Goal: Task Accomplishment & Management: Use online tool/utility

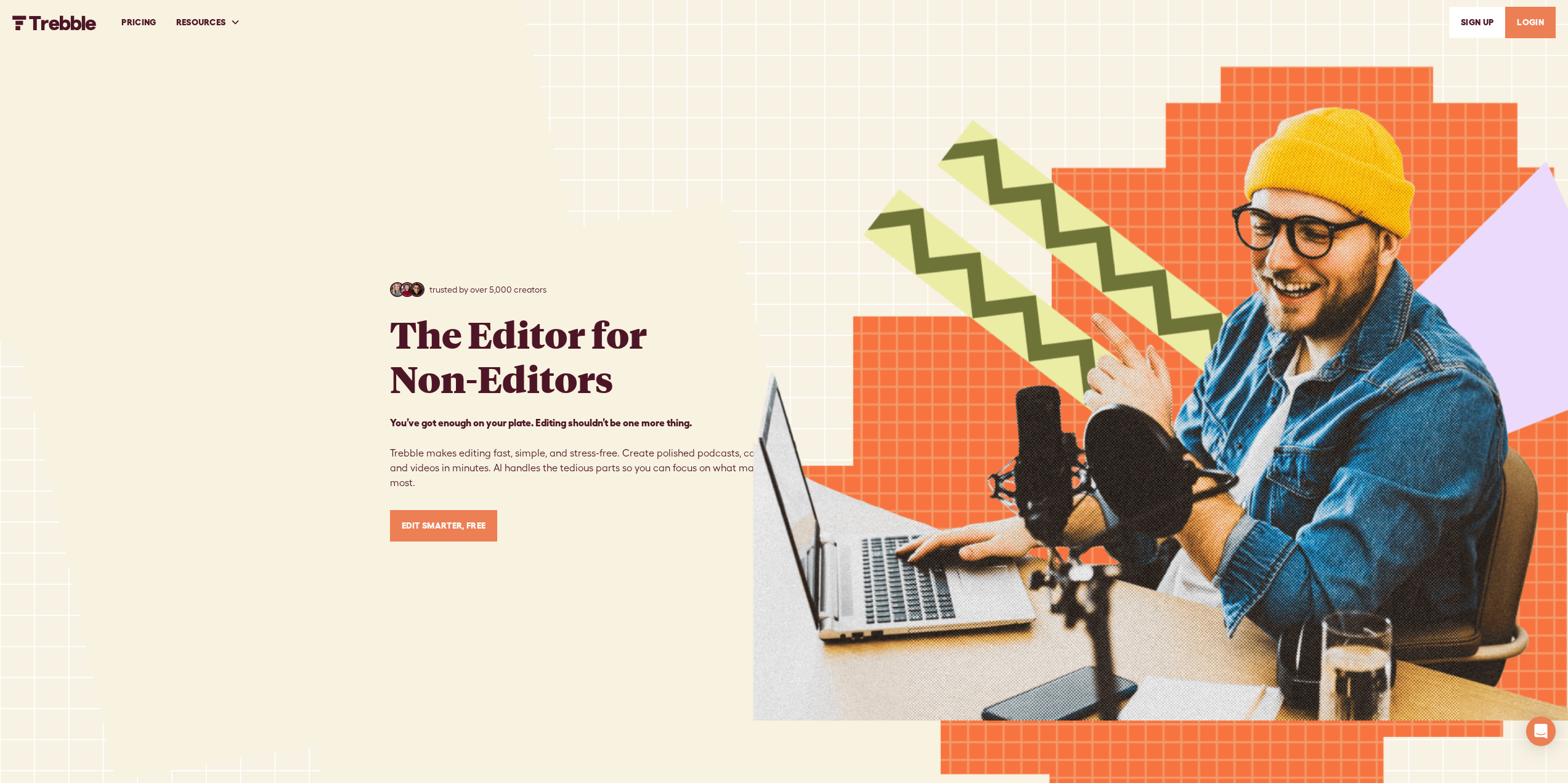
click at [141, 20] on link "PRICING" at bounding box center [138, 23] width 54 height 42
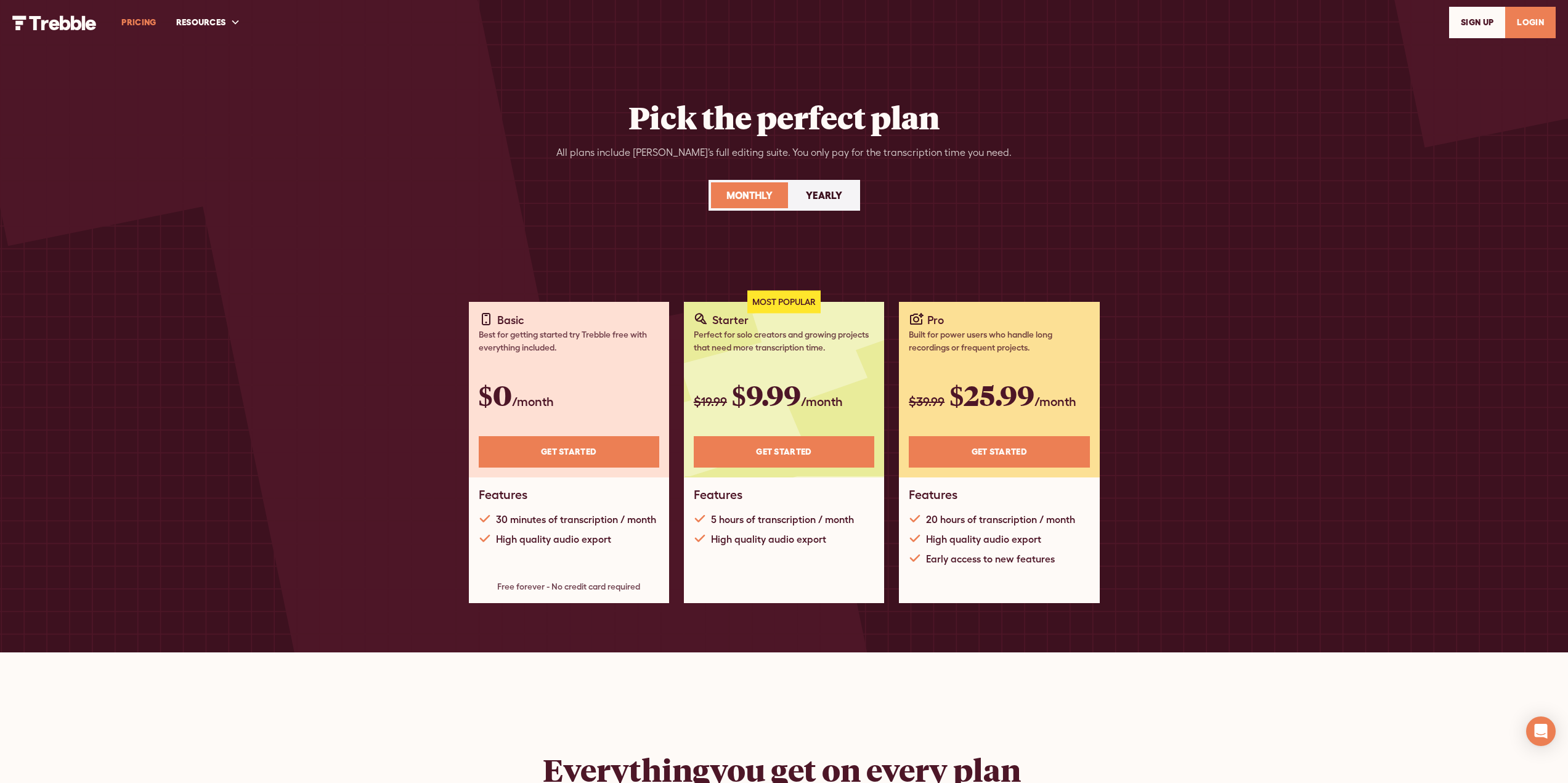
scroll to position [650, 0]
click at [1531, 18] on link "LOGIN" at bounding box center [1531, 22] width 51 height 31
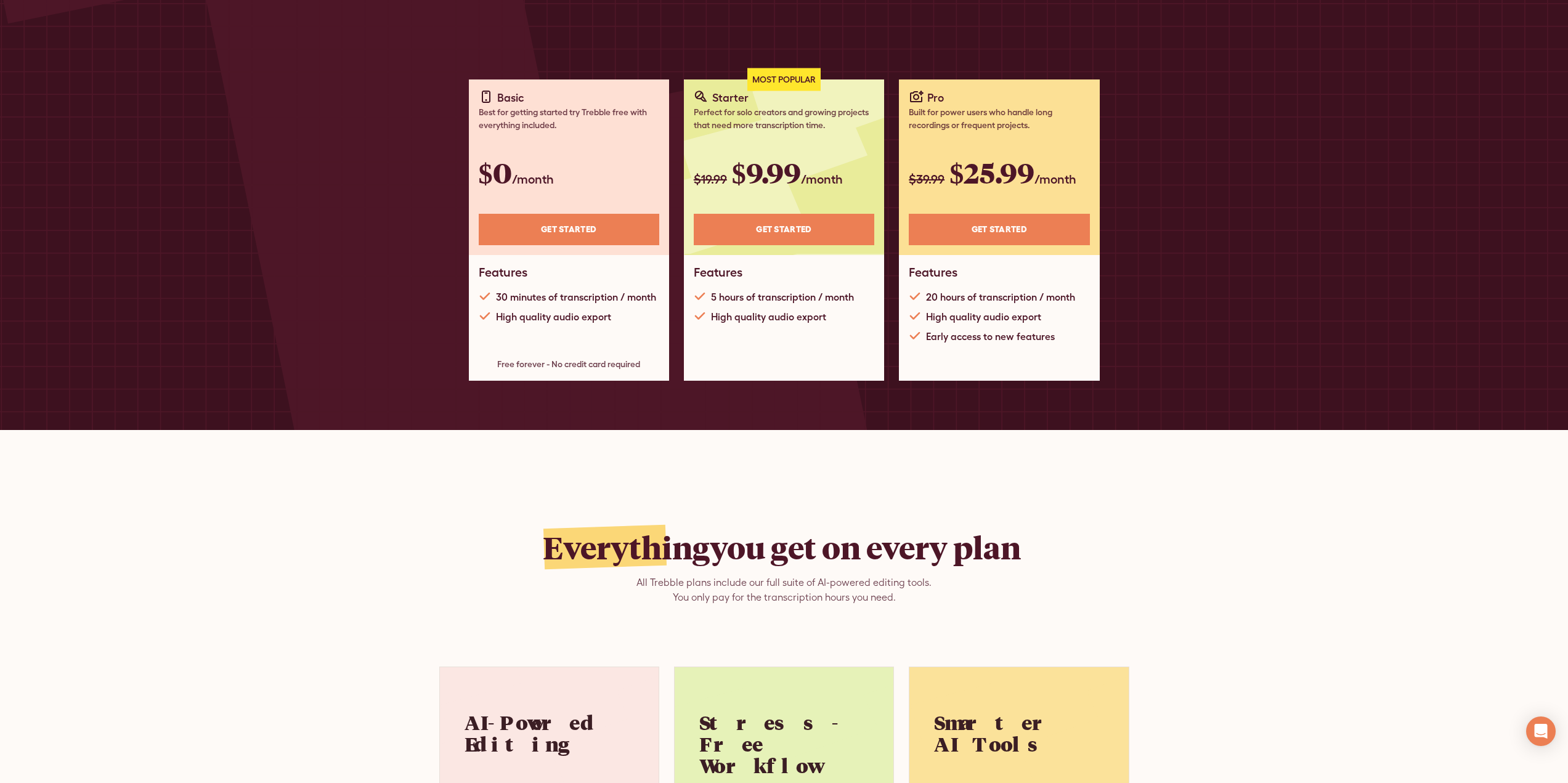
scroll to position [0, 0]
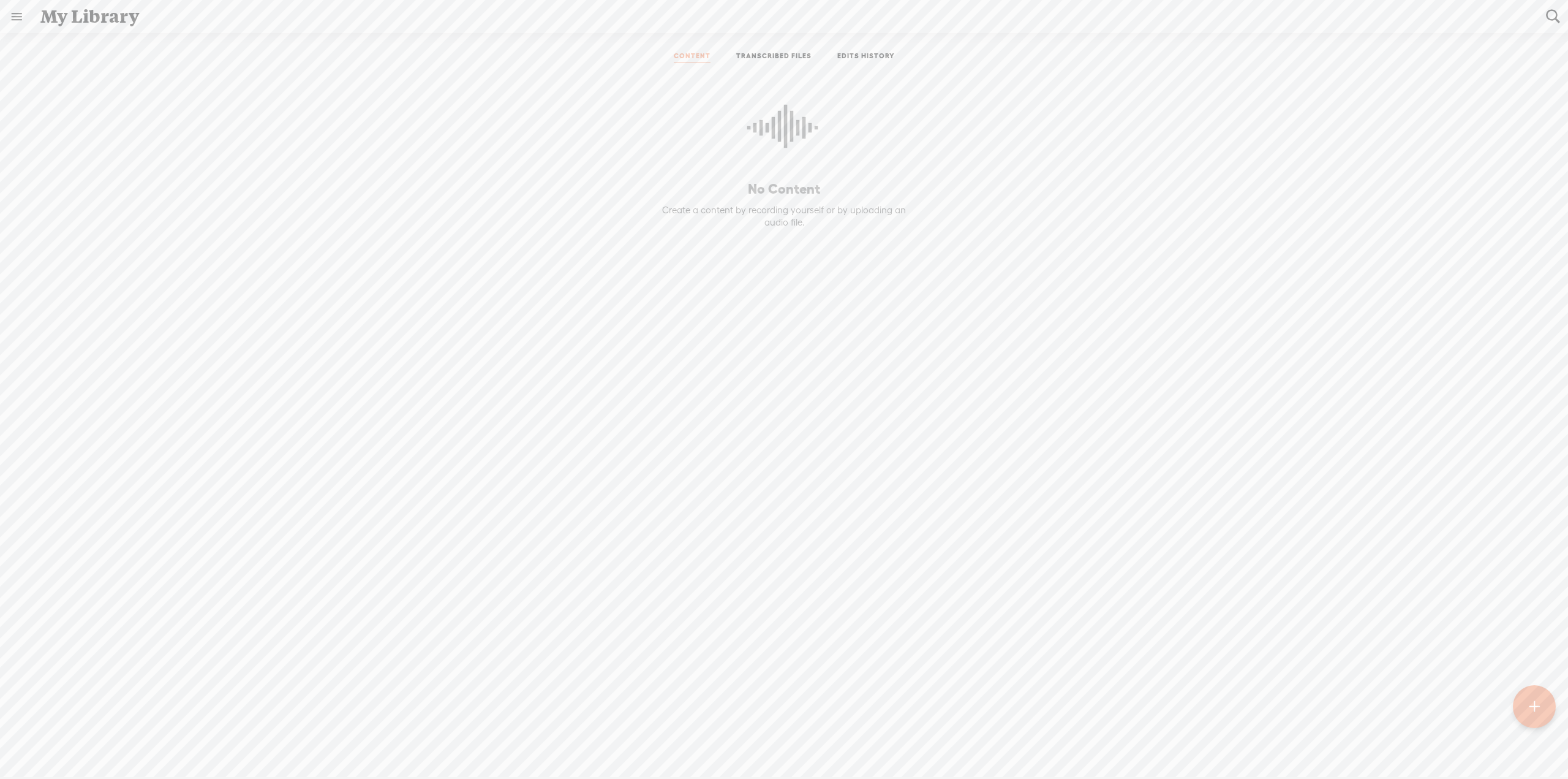
scroll to position [646, 0]
click at [761, 52] on link "TRANSCRIBED FILES" at bounding box center [773, 57] width 75 height 11
click at [1009, 133] on div "Completed" at bounding box center [1003, 133] width 63 height 15
click at [510, 132] on span "September 3, 2025 11:53 PM" at bounding box center [487, 131] width 69 height 10
click at [853, 56] on link "EDITS HISTORY" at bounding box center [866, 57] width 58 height 11
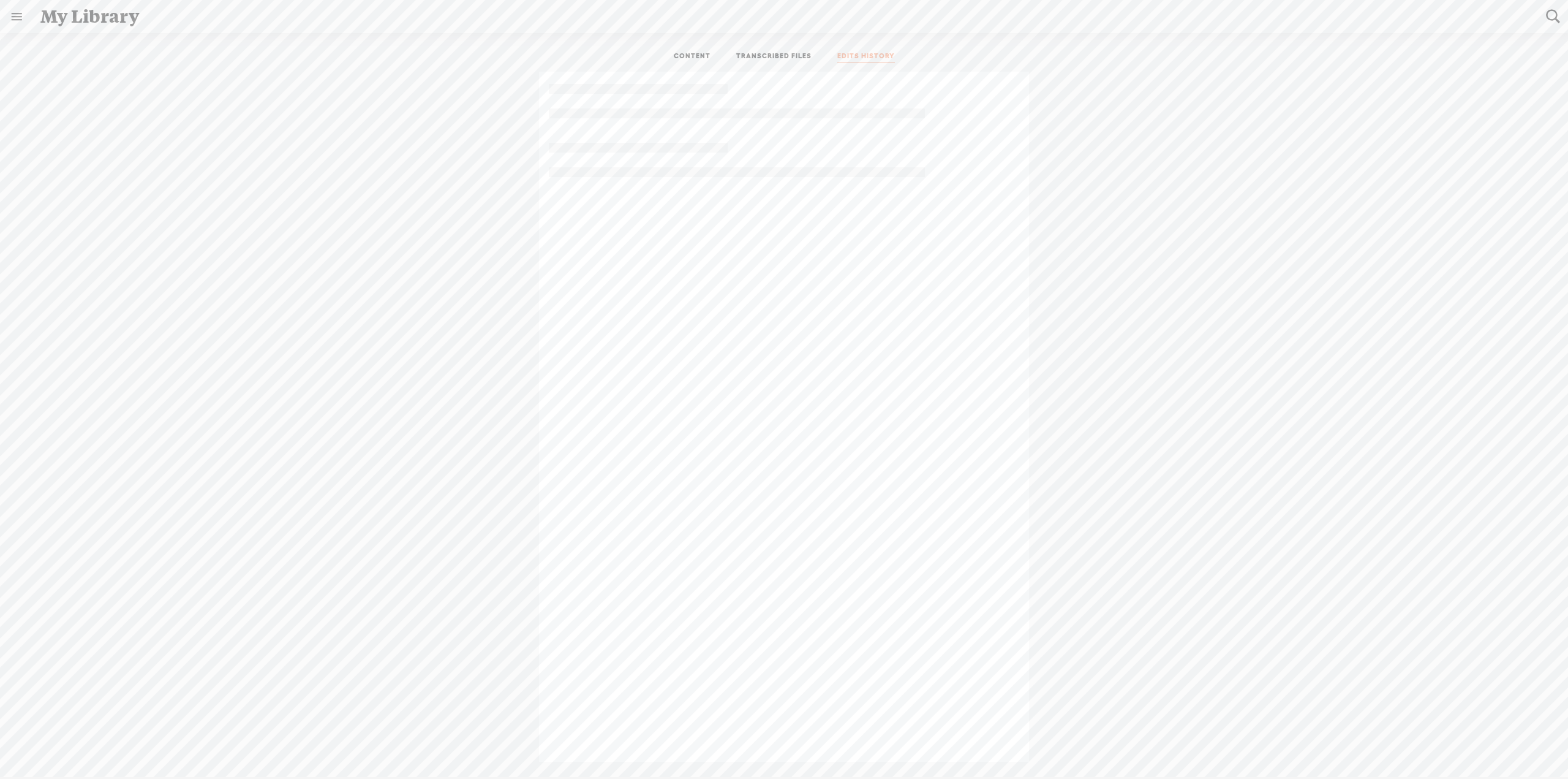
click at [773, 55] on link "TRANSCRIBED FILES" at bounding box center [773, 57] width 75 height 11
click at [504, 131] on span "September 3, 2025 11:53 PM" at bounding box center [487, 131] width 69 height 10
click at [1084, 134] on icon "button" at bounding box center [1087, 133] width 12 height 12
click at [783, 749] on button at bounding box center [784, 753] width 31 height 31
click at [782, 763] on button at bounding box center [784, 753] width 31 height 31
